Goal: Task Accomplishment & Management: Manage account settings

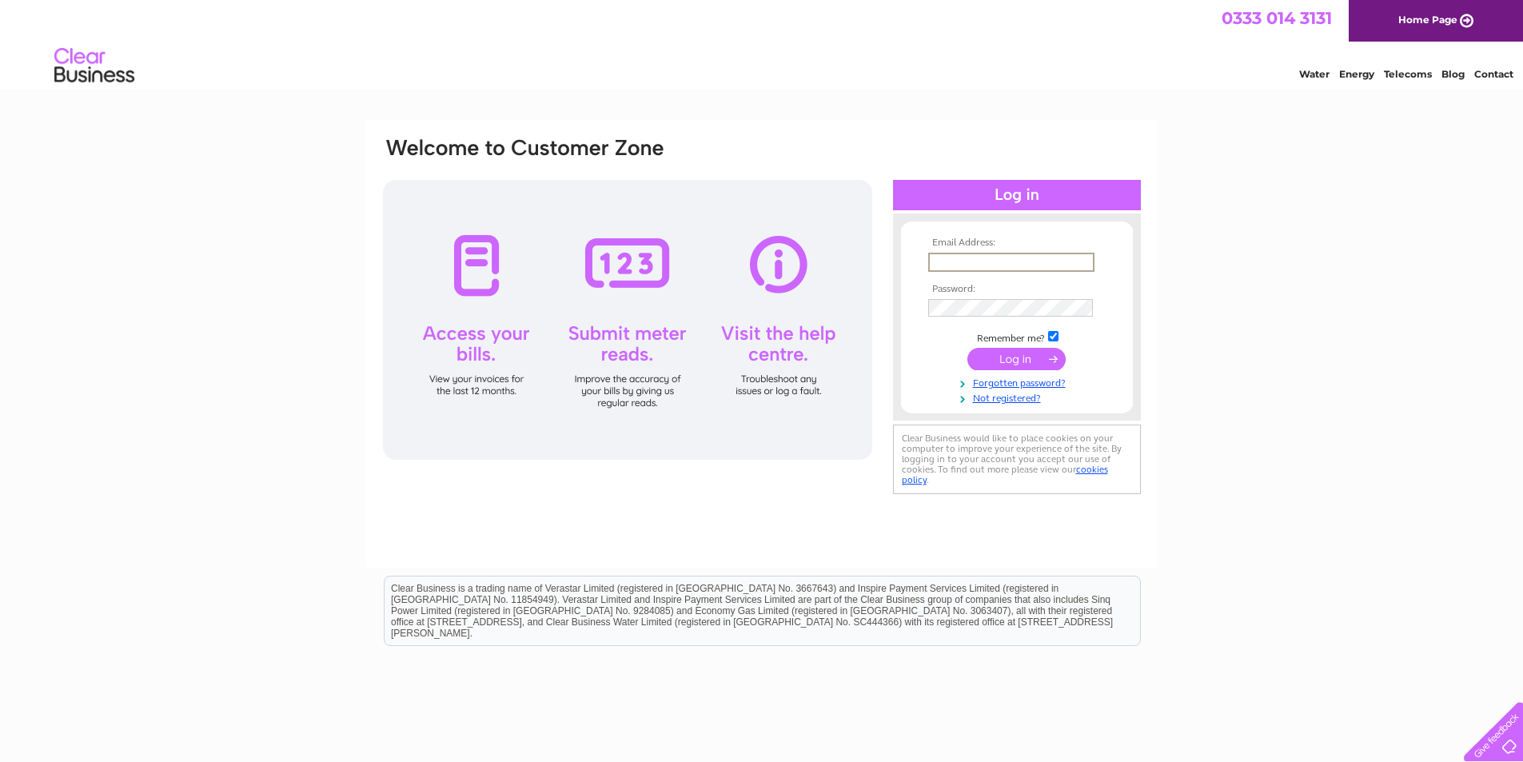
click at [956, 259] on input "text" at bounding box center [1011, 262] width 166 height 19
type input "info@murray-brothers.co.uk"
click at [998, 356] on input "submit" at bounding box center [1016, 357] width 98 height 22
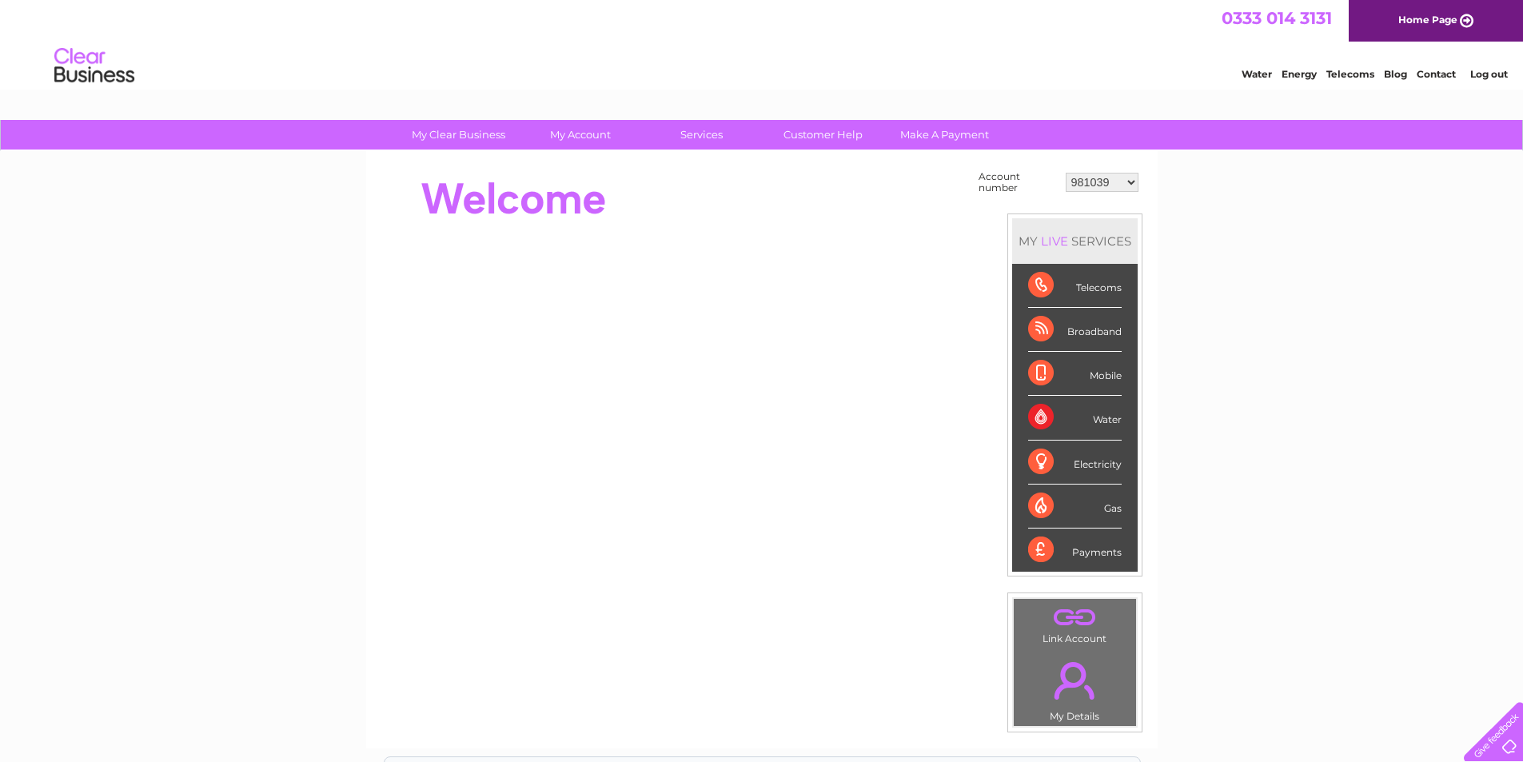
click at [1132, 179] on select "981039 30305634 30317455" at bounding box center [1102, 182] width 73 height 19
select select "30317455"
click at [1066, 173] on select "981039 30305634 30317455" at bounding box center [1102, 182] width 73 height 19
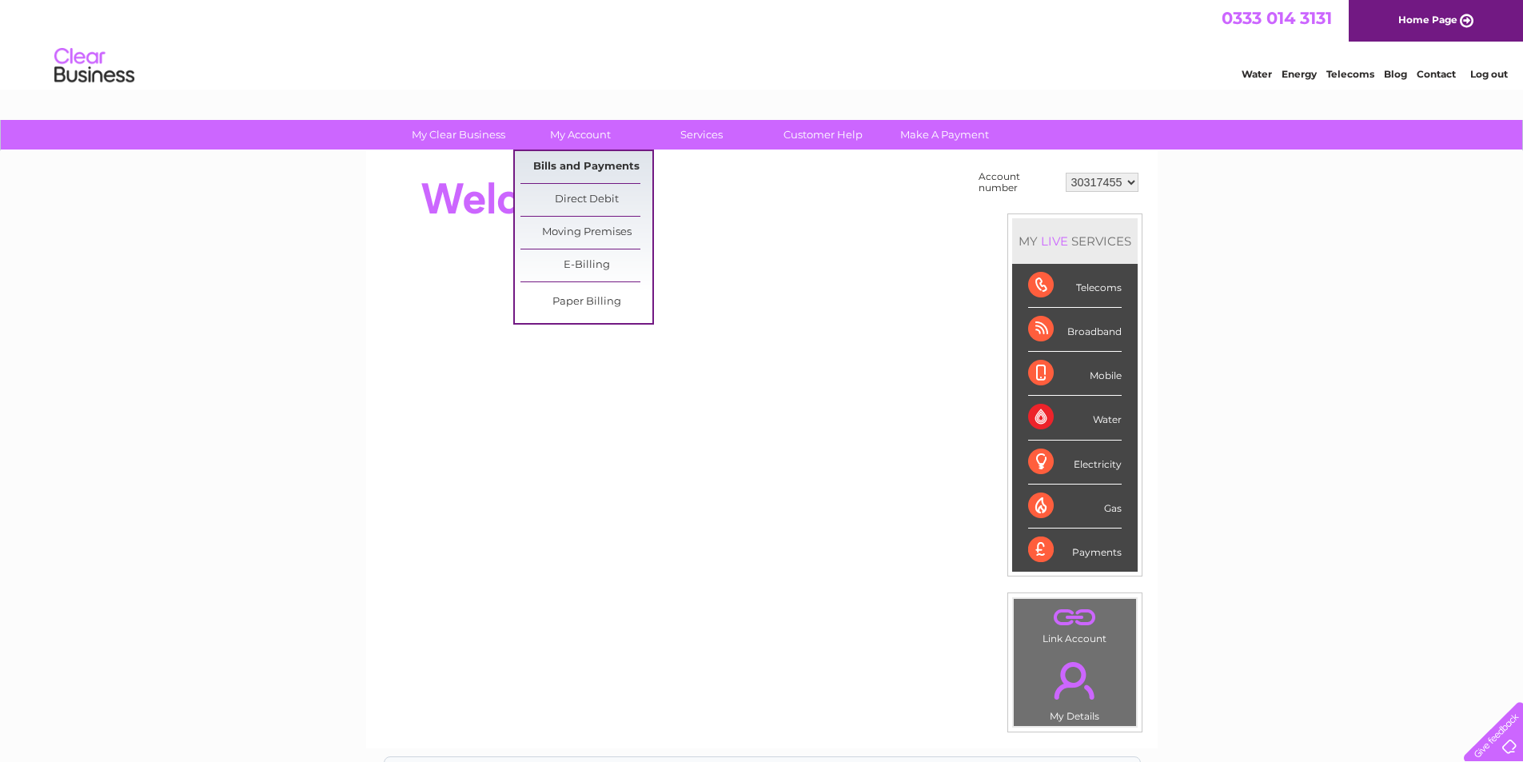
click at [593, 162] on link "Bills and Payments" at bounding box center [586, 167] width 132 height 32
click at [578, 158] on link "Bills and Payments" at bounding box center [586, 167] width 132 height 32
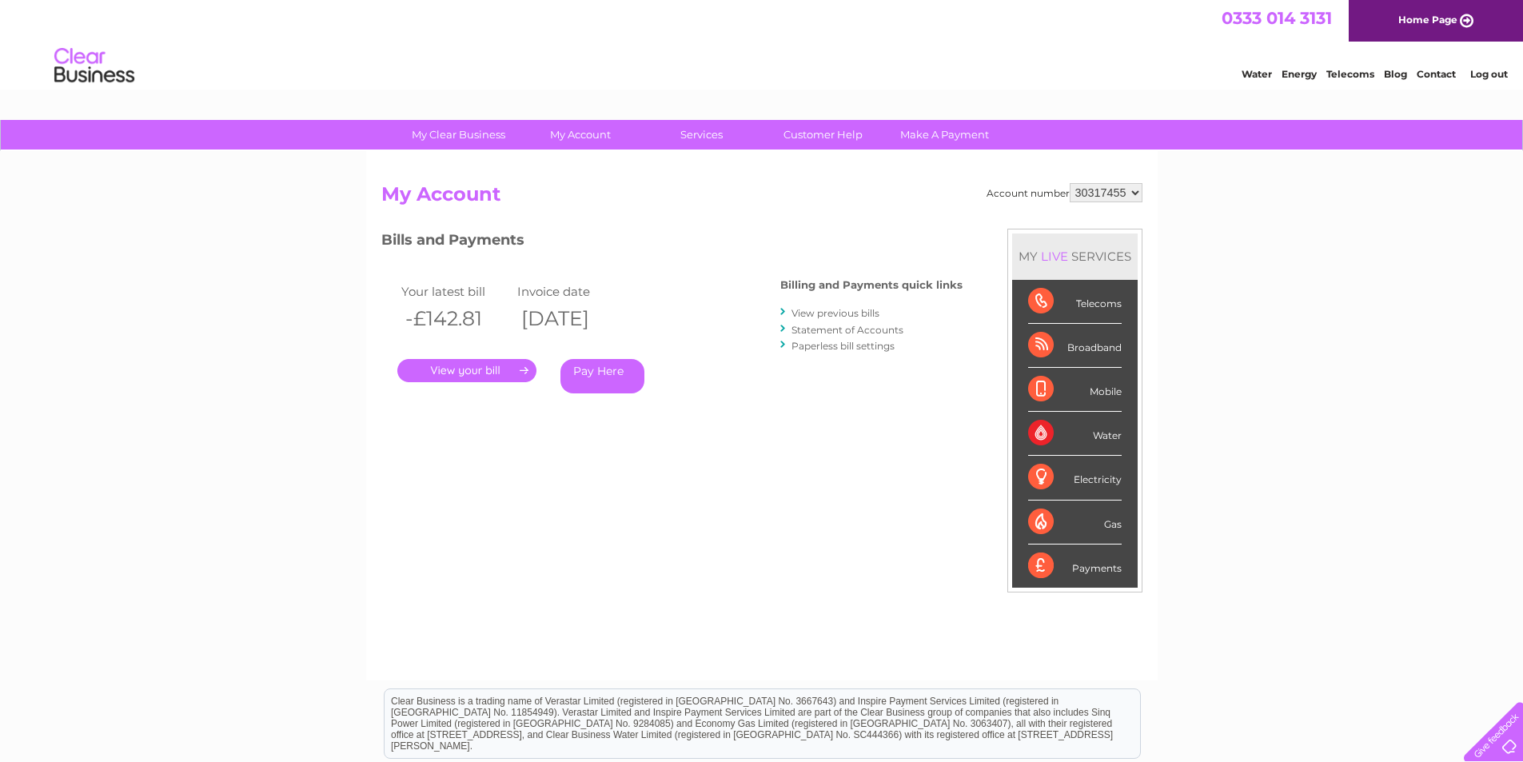
click at [504, 371] on link "." at bounding box center [466, 370] width 139 height 23
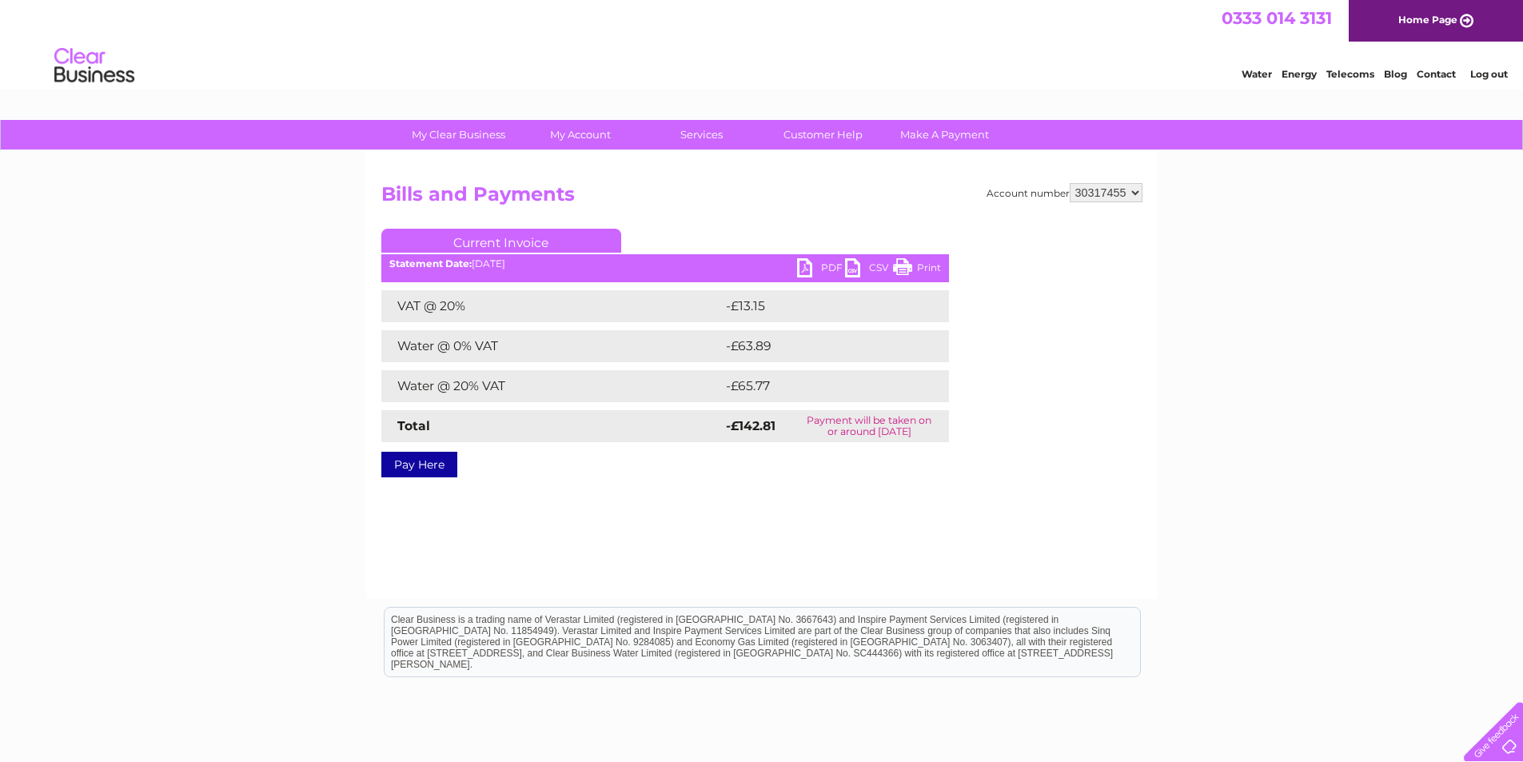
click at [817, 257] on ul "Current Invoice" at bounding box center [665, 244] width 568 height 30
click at [815, 269] on link "PDF" at bounding box center [821, 269] width 48 height 23
